Goal: Task Accomplishment & Management: Use online tool/utility

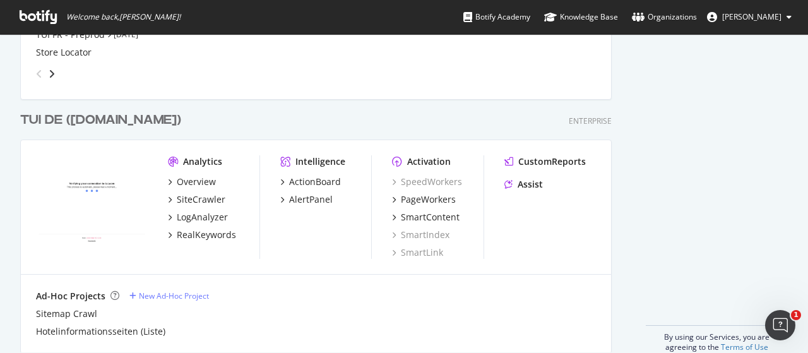
scroll to position [3403, 0]
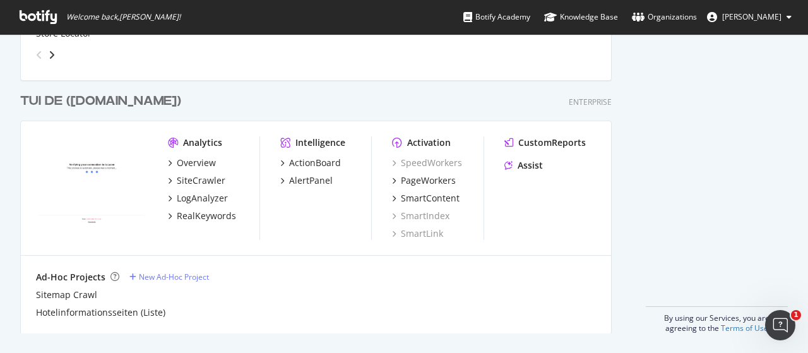
click at [87, 96] on div "TUI DE ([DOMAIN_NAME])" at bounding box center [100, 101] width 161 height 18
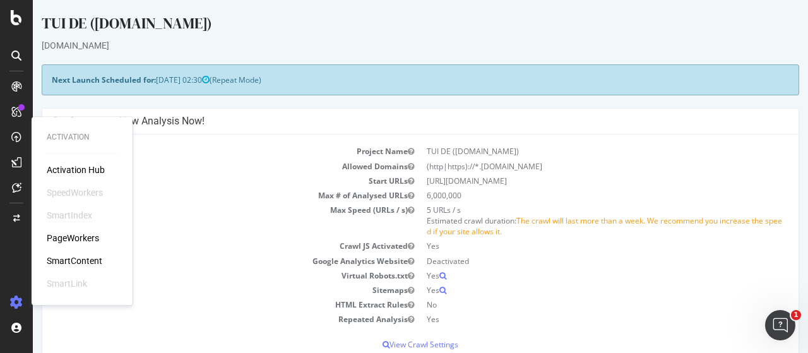
click at [80, 218] on div "SmartIndex" at bounding box center [69, 215] width 45 height 13
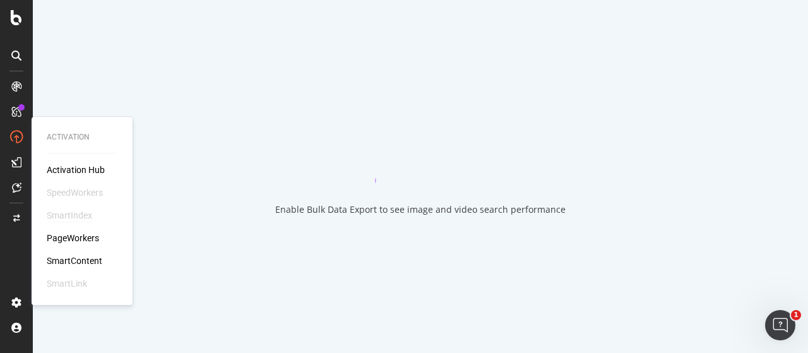
click at [80, 218] on div "SmartIndex" at bounding box center [69, 215] width 45 height 13
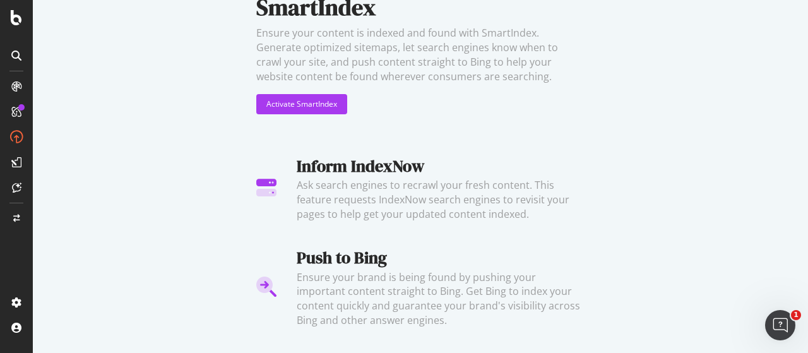
scroll to position [104, 0]
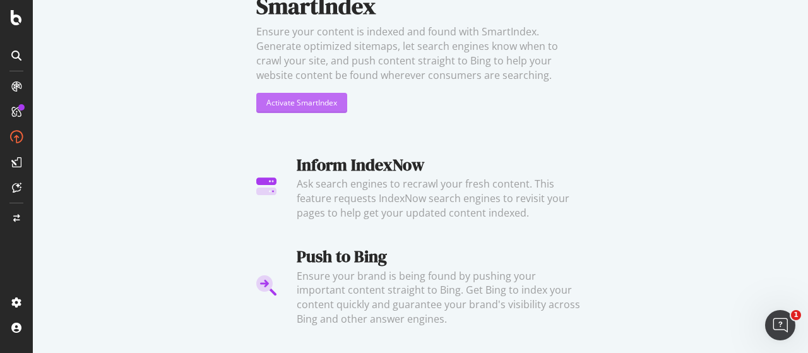
click at [267, 101] on div "Activate SmartIndex" at bounding box center [302, 102] width 71 height 11
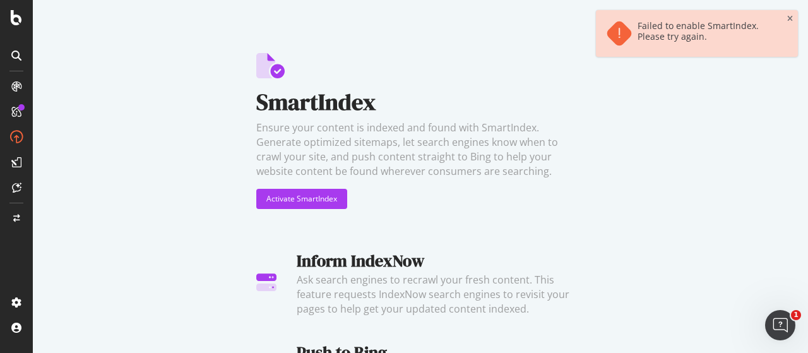
scroll to position [0, 0]
